Goal: Check status

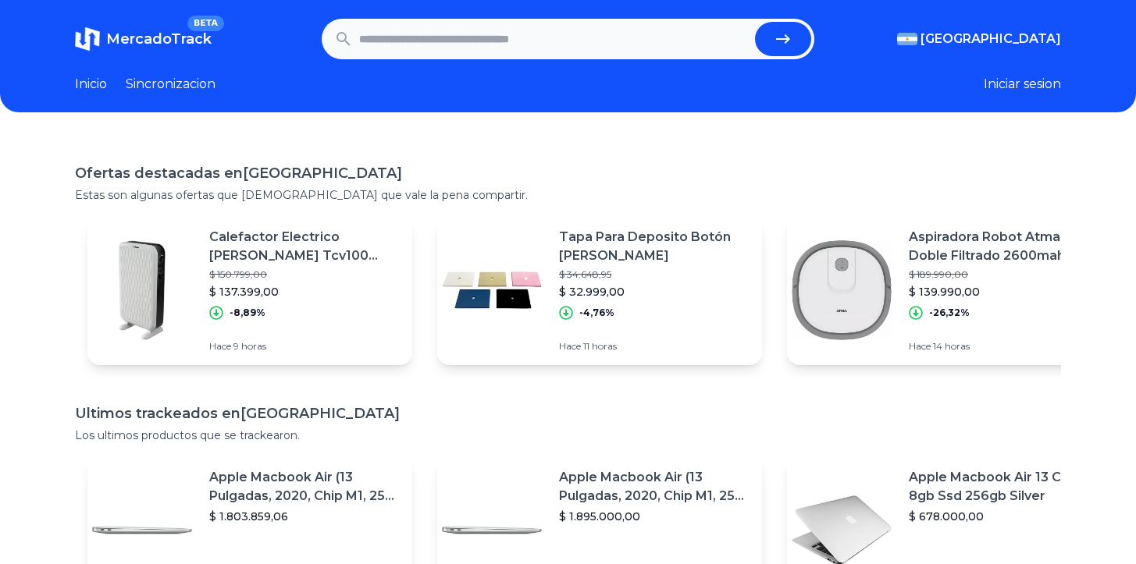
click at [501, 27] on input "text" at bounding box center [554, 39] width 390 height 34
paste input "**********"
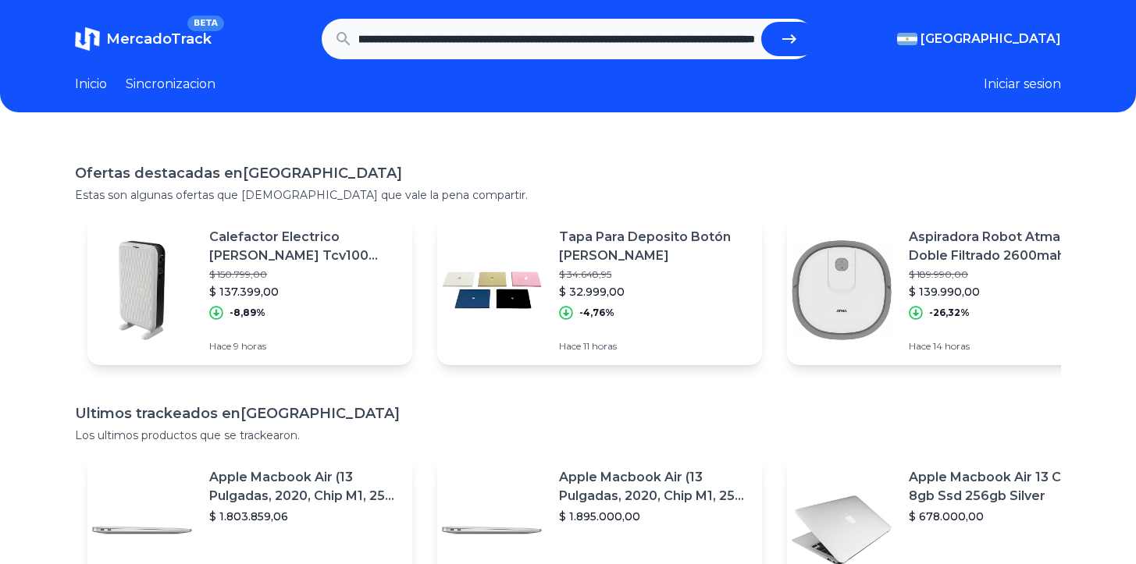
click at [761, 22] on button "submit" at bounding box center [789, 39] width 56 height 34
type input "**********"
